Goal: Information Seeking & Learning: Learn about a topic

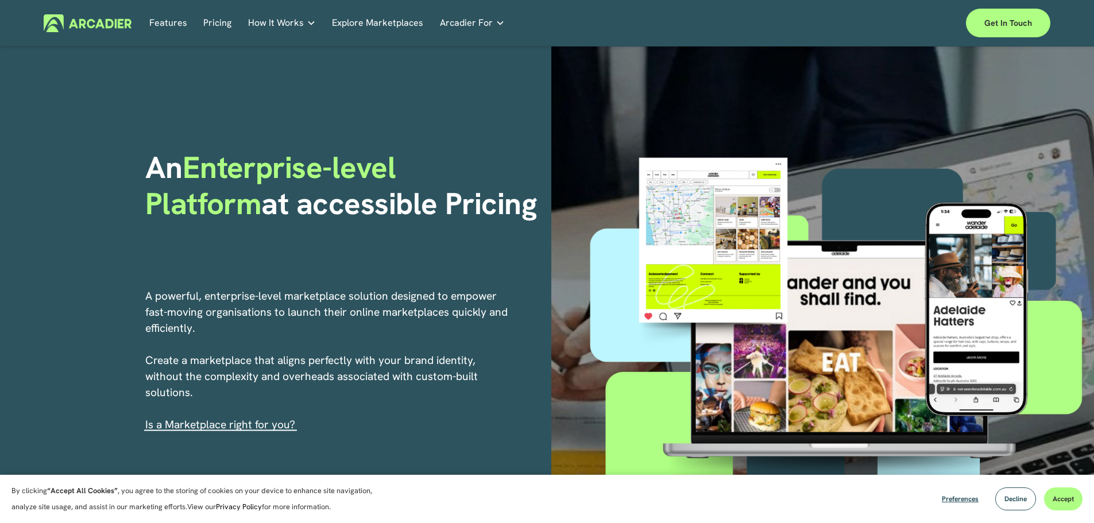
click at [400, 21] on link "Explore Marketplaces" at bounding box center [377, 23] width 91 height 18
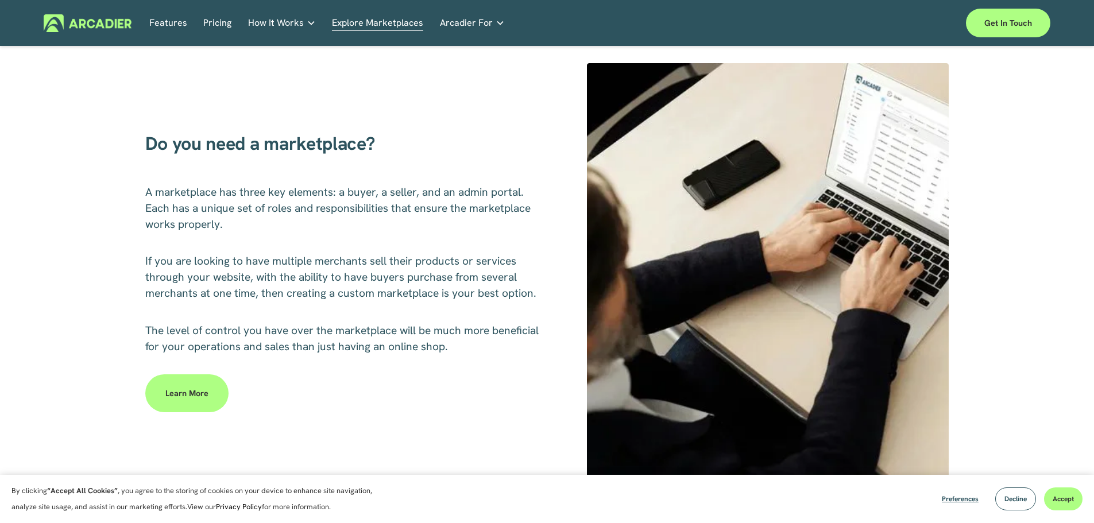
scroll to position [517, 0]
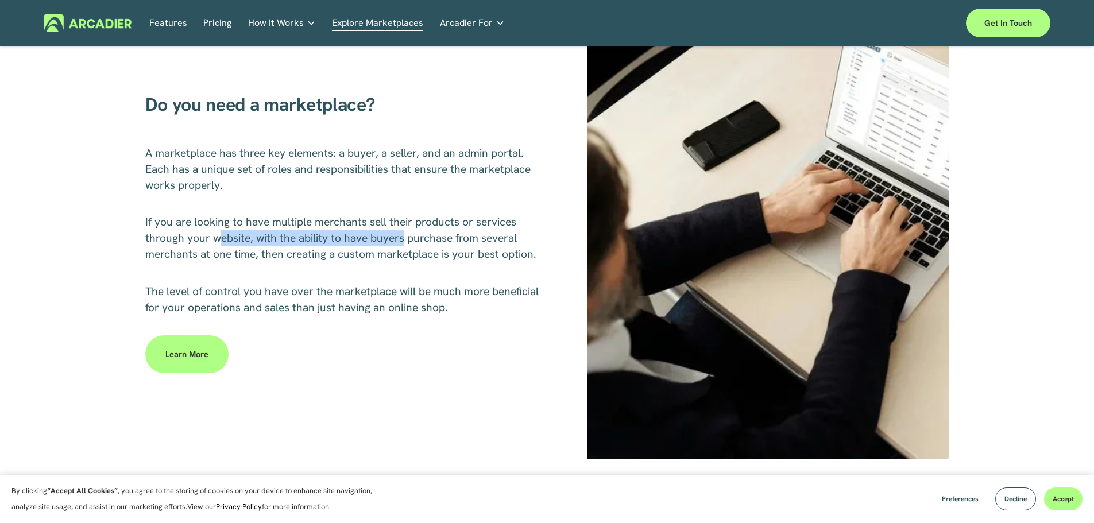
drag, startPoint x: 221, startPoint y: 242, endPoint x: 402, endPoint y: 242, distance: 180.9
click at [402, 242] on span "If you are looking to have multiple merchants sell their products or services t…" at bounding box center [340, 238] width 391 height 47
click at [443, 241] on span "If you are looking to have multiple merchants sell their products or services t…" at bounding box center [340, 238] width 391 height 47
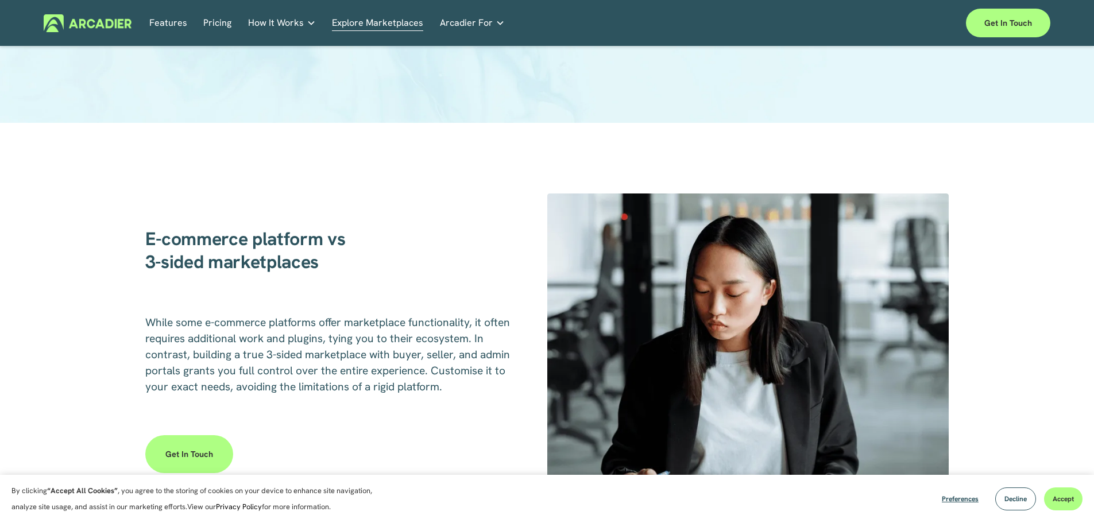
scroll to position [1551, 0]
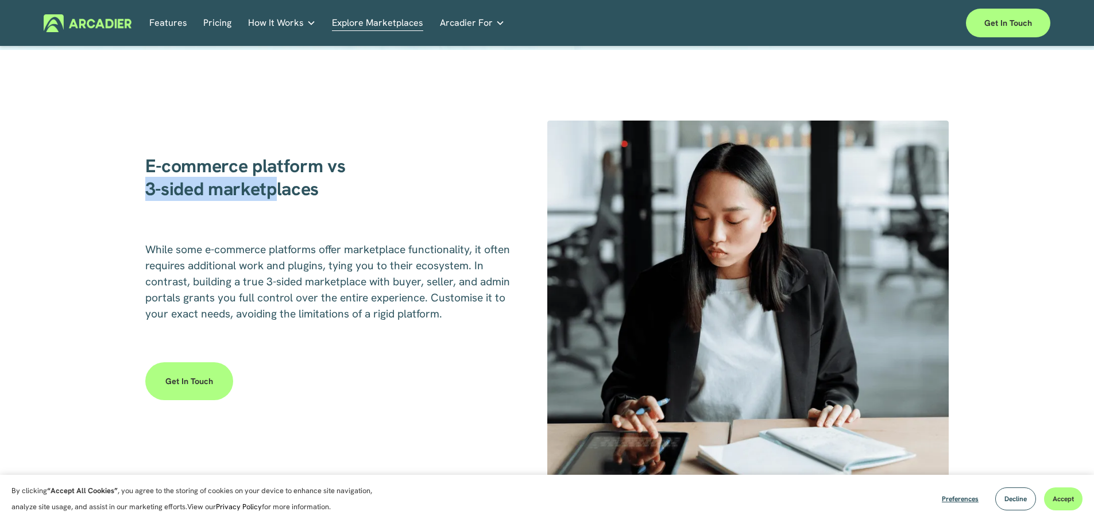
drag, startPoint x: 146, startPoint y: 190, endPoint x: 274, endPoint y: 191, distance: 128.1
click at [274, 191] on strong "E-commerce platform vs 3-sided marketplaces" at bounding box center [245, 177] width 200 height 47
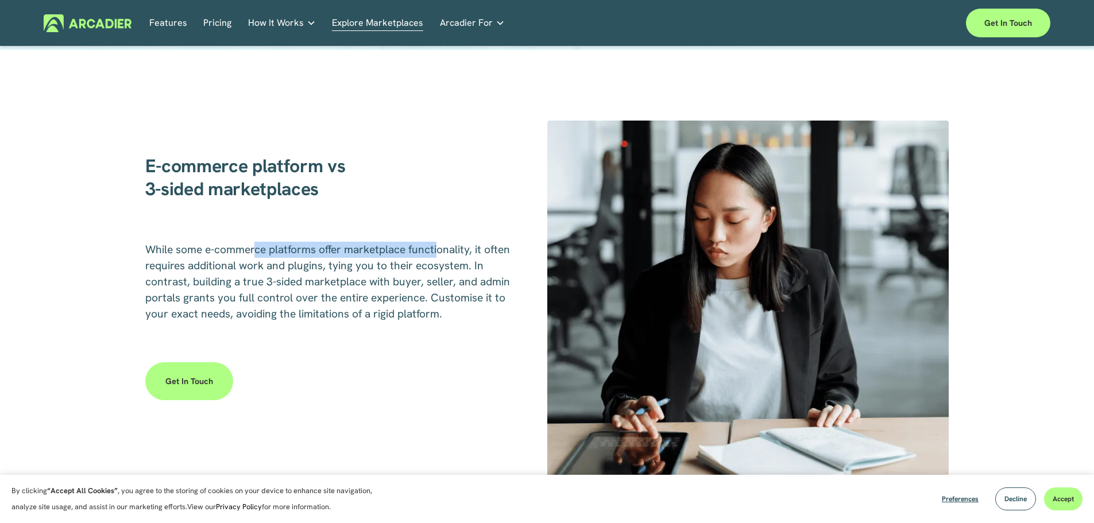
drag, startPoint x: 257, startPoint y: 255, endPoint x: 439, endPoint y: 259, distance: 182.1
click at [439, 259] on p "While some e-commerce platforms offer marketplace functionality, it often requi…" at bounding box center [329, 282] width 369 height 80
click at [466, 253] on span "While some e-commerce platforms offer marketplace functionality, it often requi…" at bounding box center [329, 281] width 368 height 79
click at [251, 267] on span "While some e-commerce platforms offer marketplace functionality, it often requi…" at bounding box center [329, 281] width 368 height 79
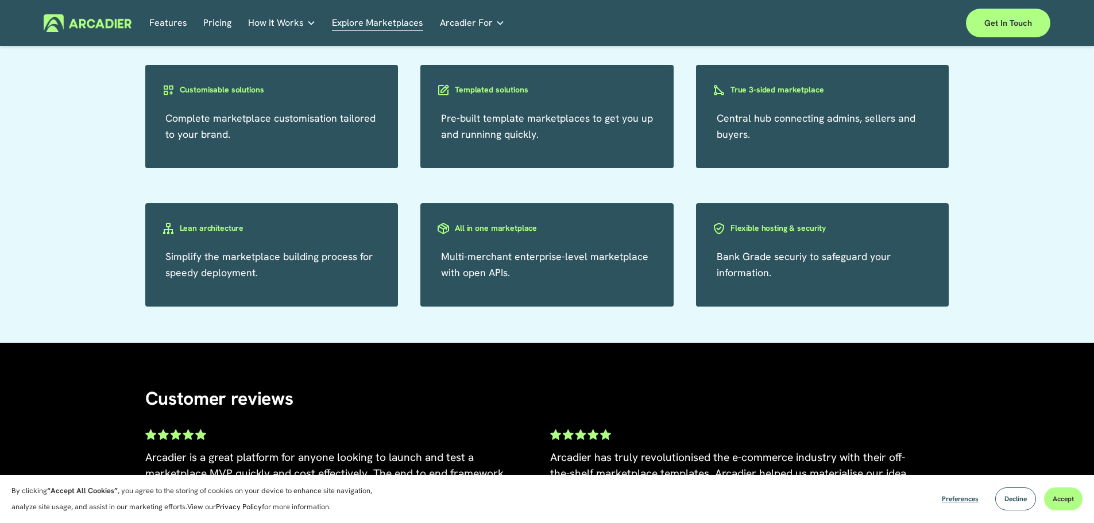
scroll to position [2240, 0]
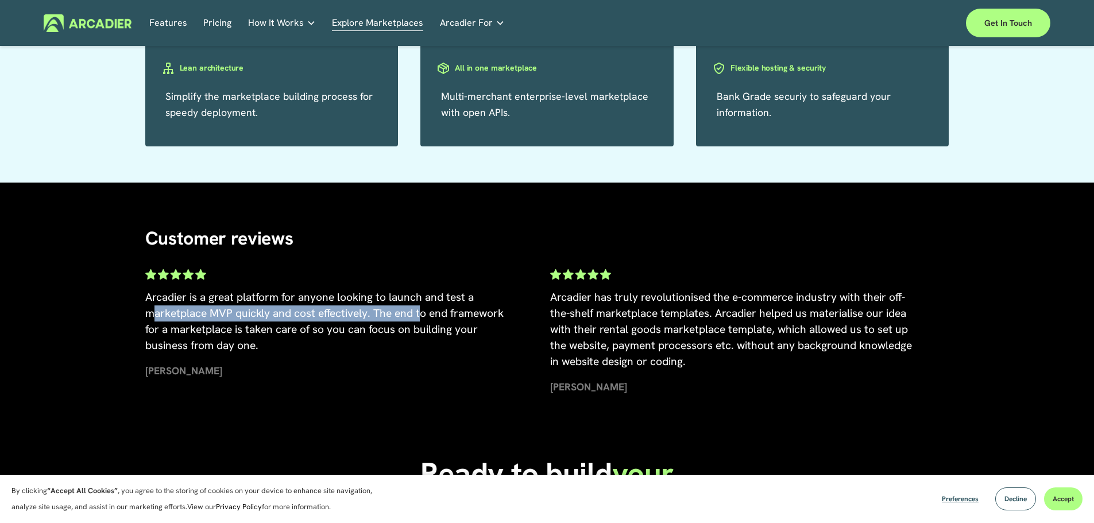
drag, startPoint x: 156, startPoint y: 317, endPoint x: 420, endPoint y: 316, distance: 264.8
click at [420, 316] on span "Arcadier is a great platform for anyone looking to launch and test a marketplac…" at bounding box center [325, 321] width 361 height 63
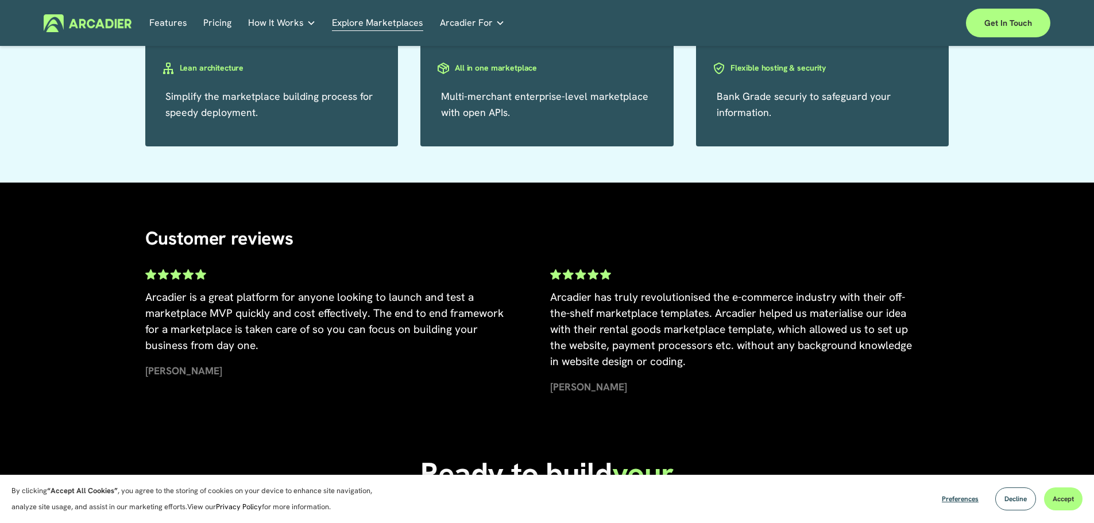
click at [196, 345] on span "Arcadier is a great platform for anyone looking to launch and test a marketplac…" at bounding box center [325, 321] width 361 height 63
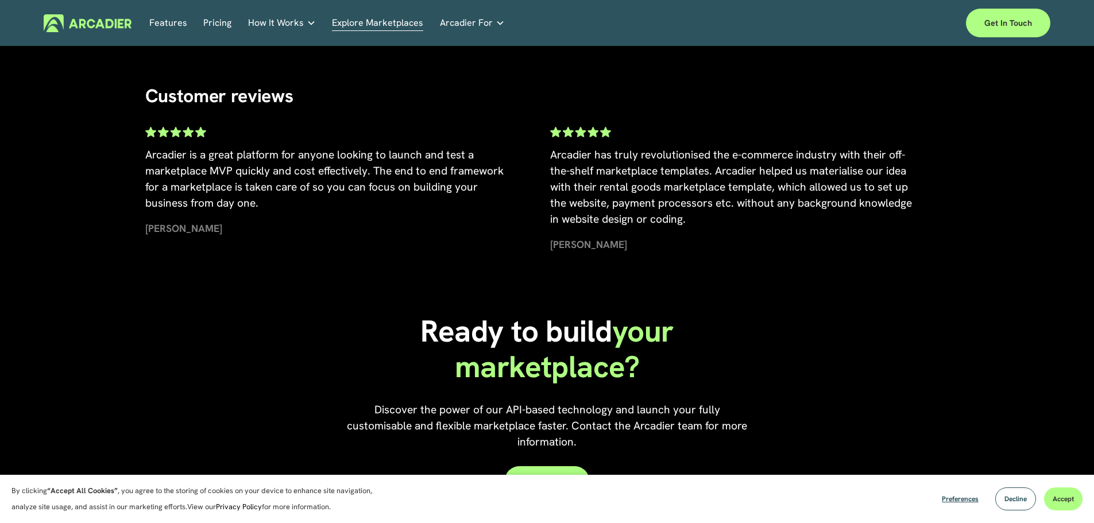
scroll to position [2412, 0]
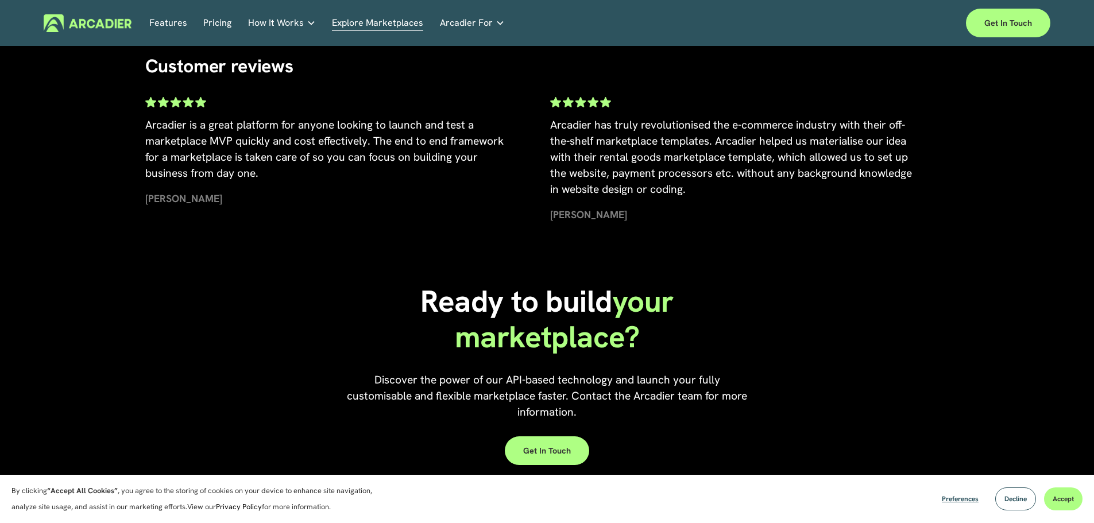
click at [568, 221] on strong "[PERSON_NAME]" at bounding box center [588, 214] width 77 height 13
click at [145, 204] on strong "[PERSON_NAME]" at bounding box center [183, 198] width 77 height 13
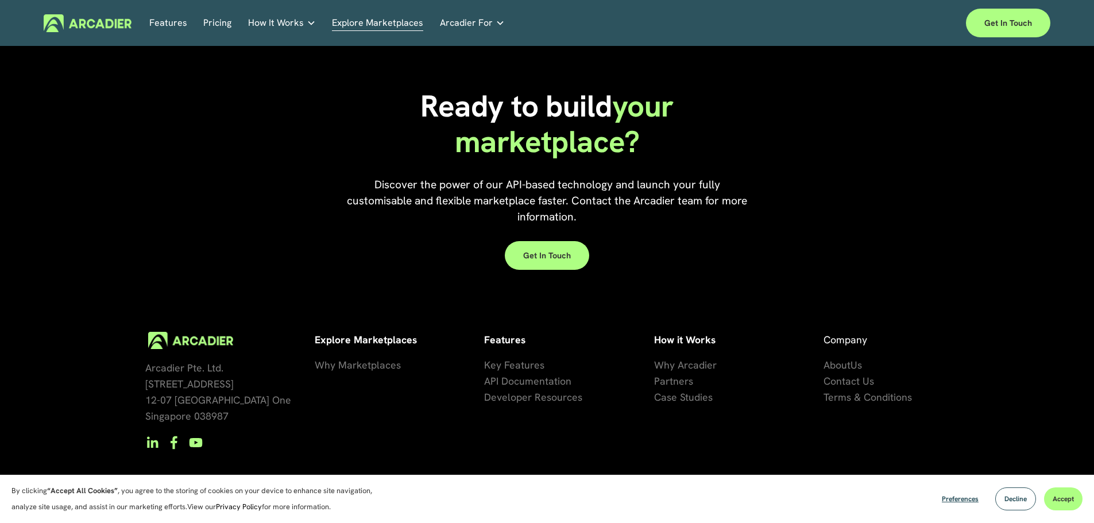
scroll to position [2628, 0]
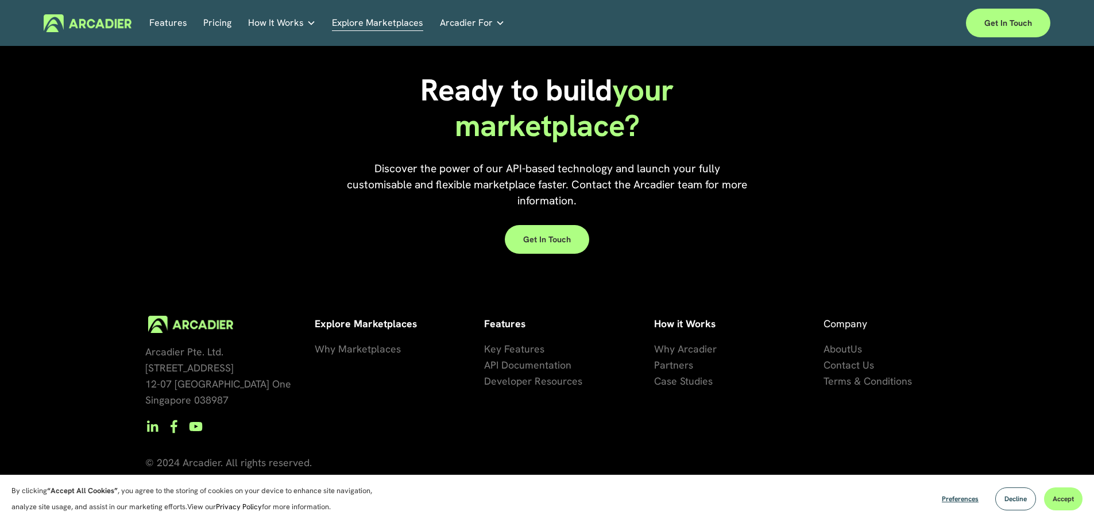
click at [849, 351] on span "About" at bounding box center [837, 348] width 27 height 13
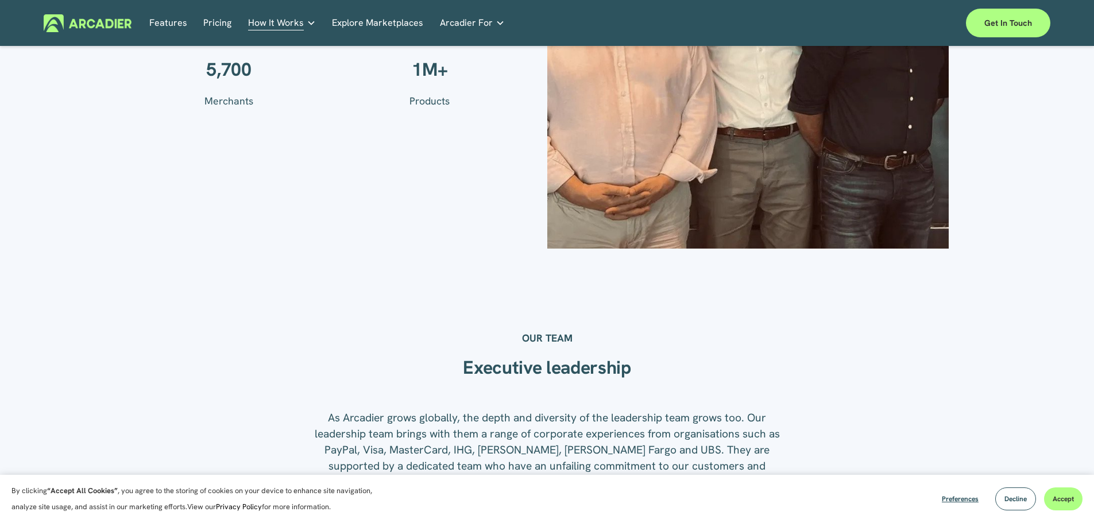
scroll to position [1091, 0]
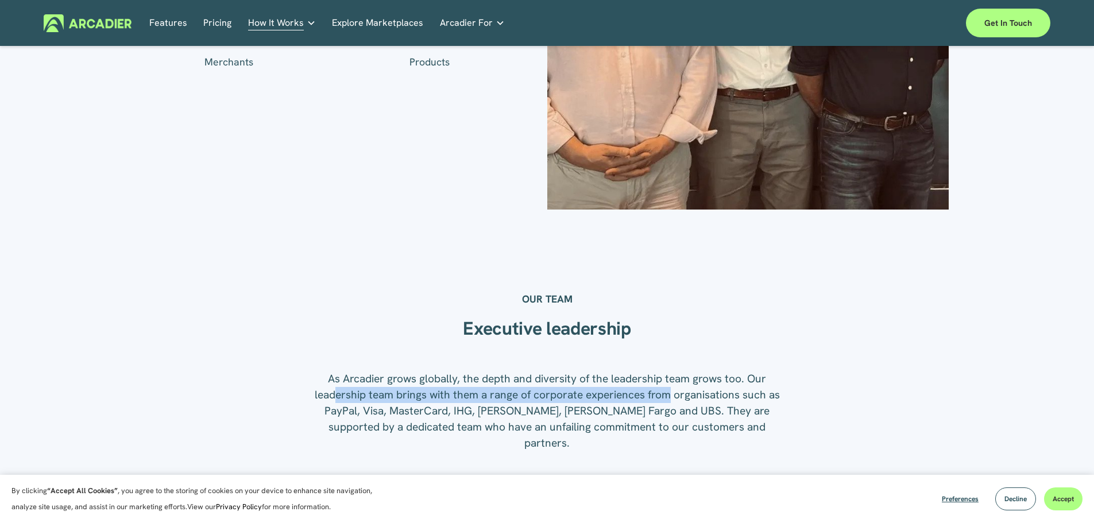
drag, startPoint x: 334, startPoint y: 396, endPoint x: 670, endPoint y: 400, distance: 336.0
click at [670, 400] on p "As Arcadier grows globally, the depth and diversity of the leadership team grow…" at bounding box center [546, 411] width 469 height 80
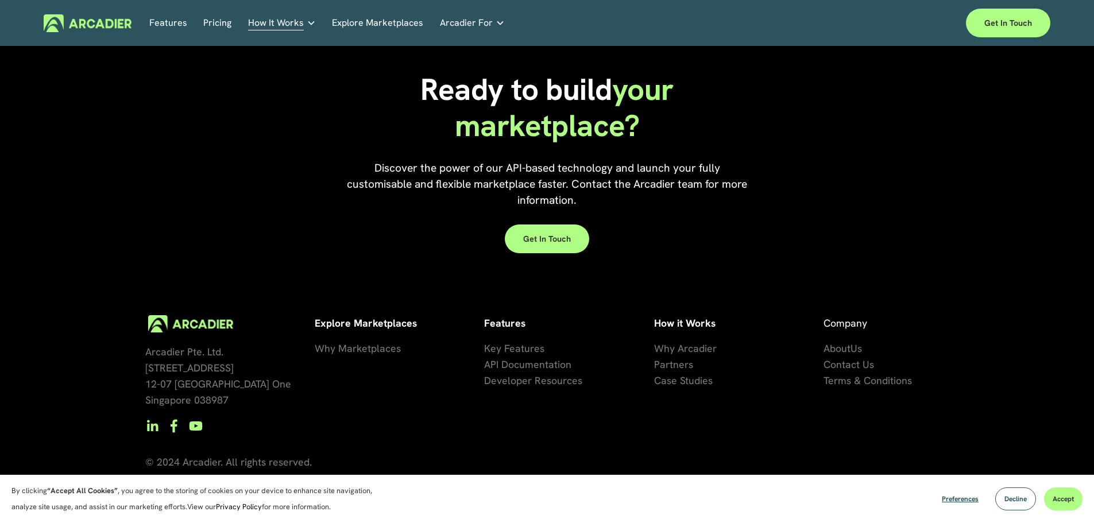
scroll to position [2659, 0]
